Goal: Browse casually: Explore the website without a specific task or goal

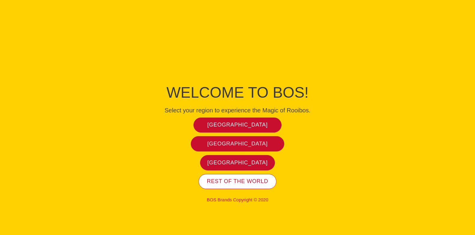
click at [260, 185] on link "Rest of the world" at bounding box center [238, 181] width 78 height 15
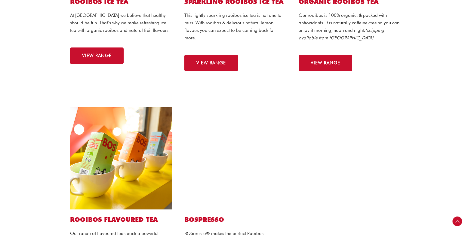
scroll to position [163, 0]
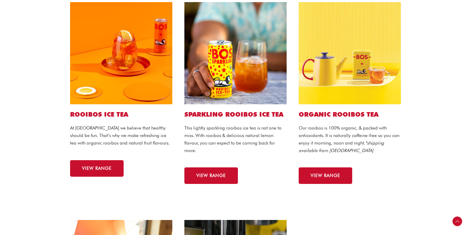
click at [243, 67] on img at bounding box center [235, 53] width 102 height 102
click at [213, 172] on link "VIEW RANGE" at bounding box center [211, 175] width 54 height 17
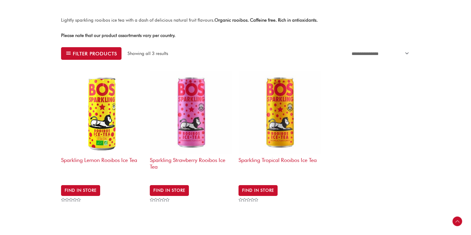
scroll to position [55, 0]
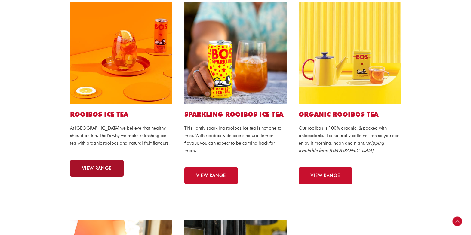
click at [94, 176] on link "VIEW RANGE" at bounding box center [97, 168] width 54 height 17
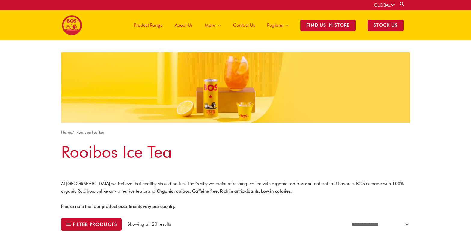
scroll to position [216, 0]
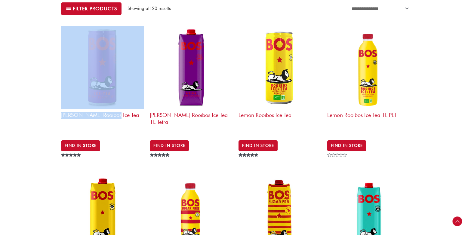
drag, startPoint x: 55, startPoint y: 115, endPoint x: 125, endPoint y: 116, distance: 69.8
drag, startPoint x: 137, startPoint y: 187, endPoint x: 133, endPoint y: 164, distance: 23.5
click at [137, 187] on img at bounding box center [102, 217] width 83 height 83
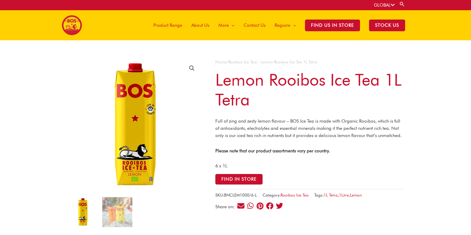
click at [252, 103] on h1 "Lemon Rooibos Ice Tea 1L Tetra" at bounding box center [309, 90] width 188 height 40
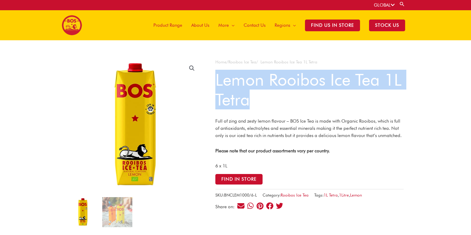
drag, startPoint x: 251, startPoint y: 102, endPoint x: 218, endPoint y: 80, distance: 40.0
click at [218, 80] on h1 "Lemon Rooibos Ice Tea 1L Tetra" at bounding box center [309, 90] width 188 height 40
copy h1 "Lemon Rooibos Ice Tea 1L Tetra"
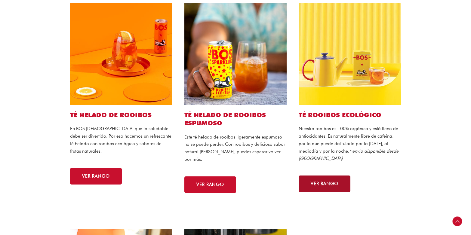
click at [331, 186] on link "VER RANGO" at bounding box center [324, 184] width 52 height 17
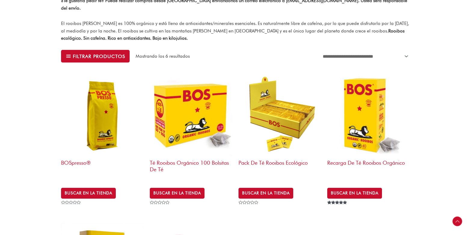
scroll to position [213, 0]
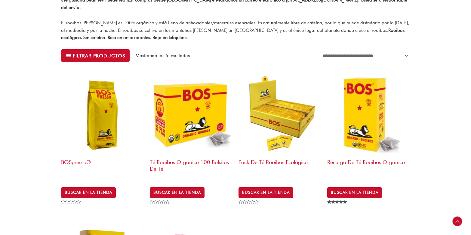
click at [367, 123] on img at bounding box center [368, 114] width 83 height 83
click at [195, 102] on img at bounding box center [191, 114] width 83 height 83
click at [214, 106] on img at bounding box center [191, 114] width 83 height 83
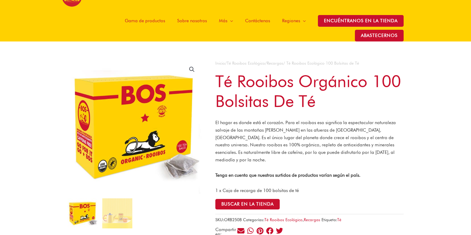
scroll to position [29, 0]
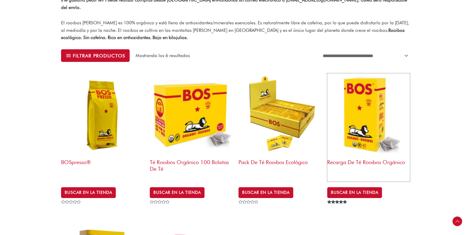
click at [369, 106] on img at bounding box center [368, 114] width 83 height 83
click at [96, 114] on img at bounding box center [102, 114] width 83 height 83
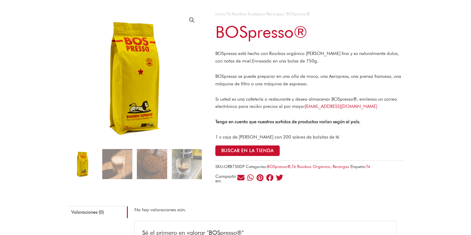
scroll to position [27, 0]
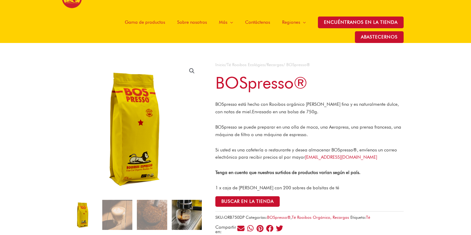
click at [184, 214] on img at bounding box center [187, 215] width 30 height 30
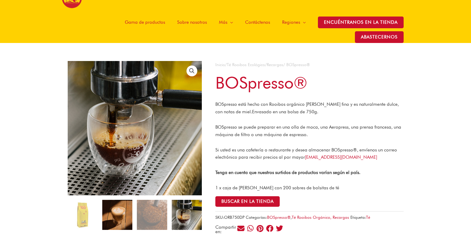
click at [112, 215] on img at bounding box center [117, 215] width 30 height 30
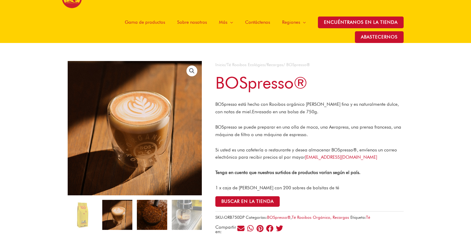
click at [160, 217] on img at bounding box center [152, 215] width 30 height 30
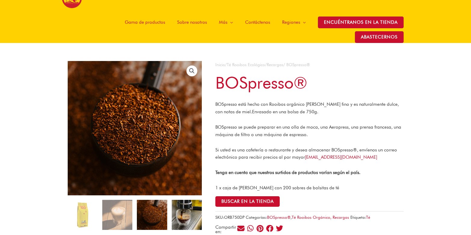
click at [186, 214] on img at bounding box center [187, 215] width 30 height 30
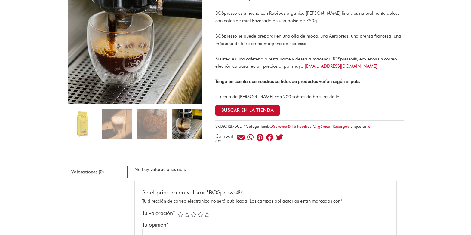
scroll to position [0, 0]
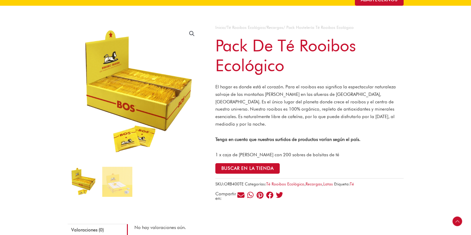
scroll to position [54, 0]
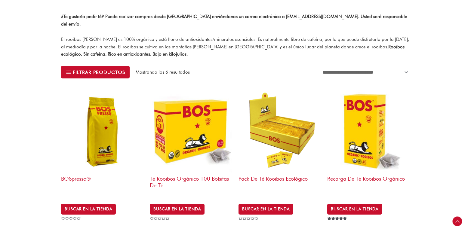
scroll to position [393, 0]
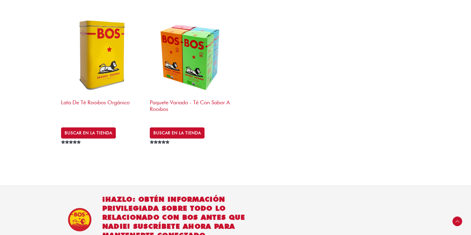
click at [195, 62] on img at bounding box center [191, 55] width 83 height 83
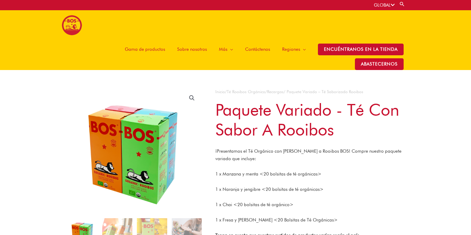
click at [136, 50] on span "Gama de productos" at bounding box center [145, 49] width 40 height 18
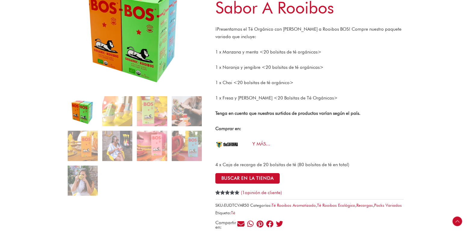
scroll to position [122, 0]
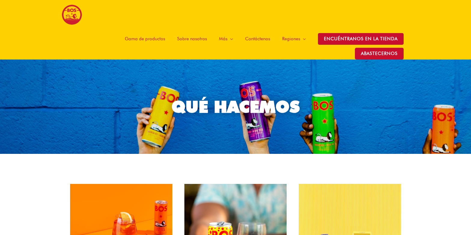
scroll to position [12, 0]
